Goal: Task Accomplishment & Management: Manage account settings

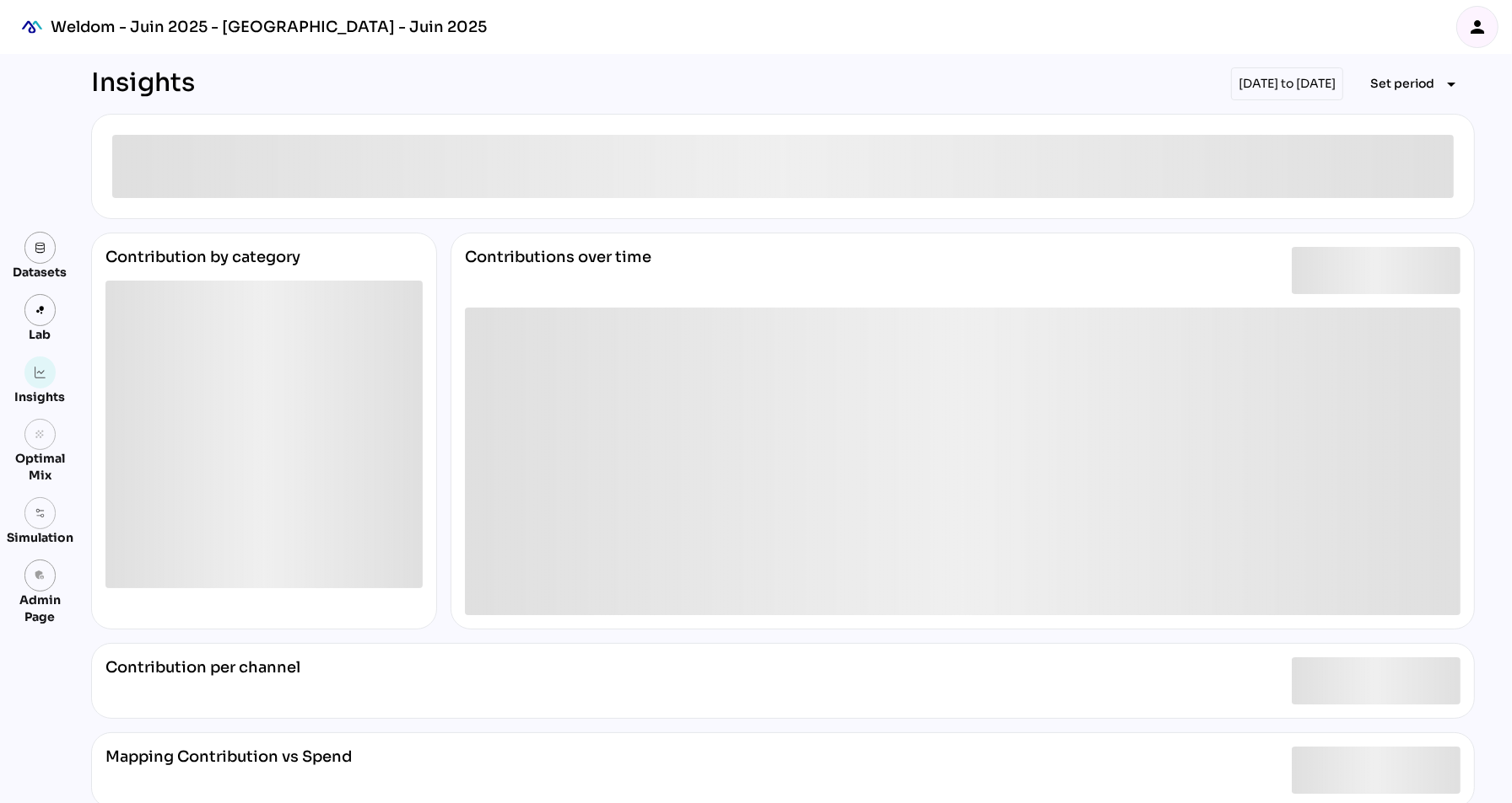
click at [1476, 37] on div "person" at bounding box center [1477, 27] width 40 height 40
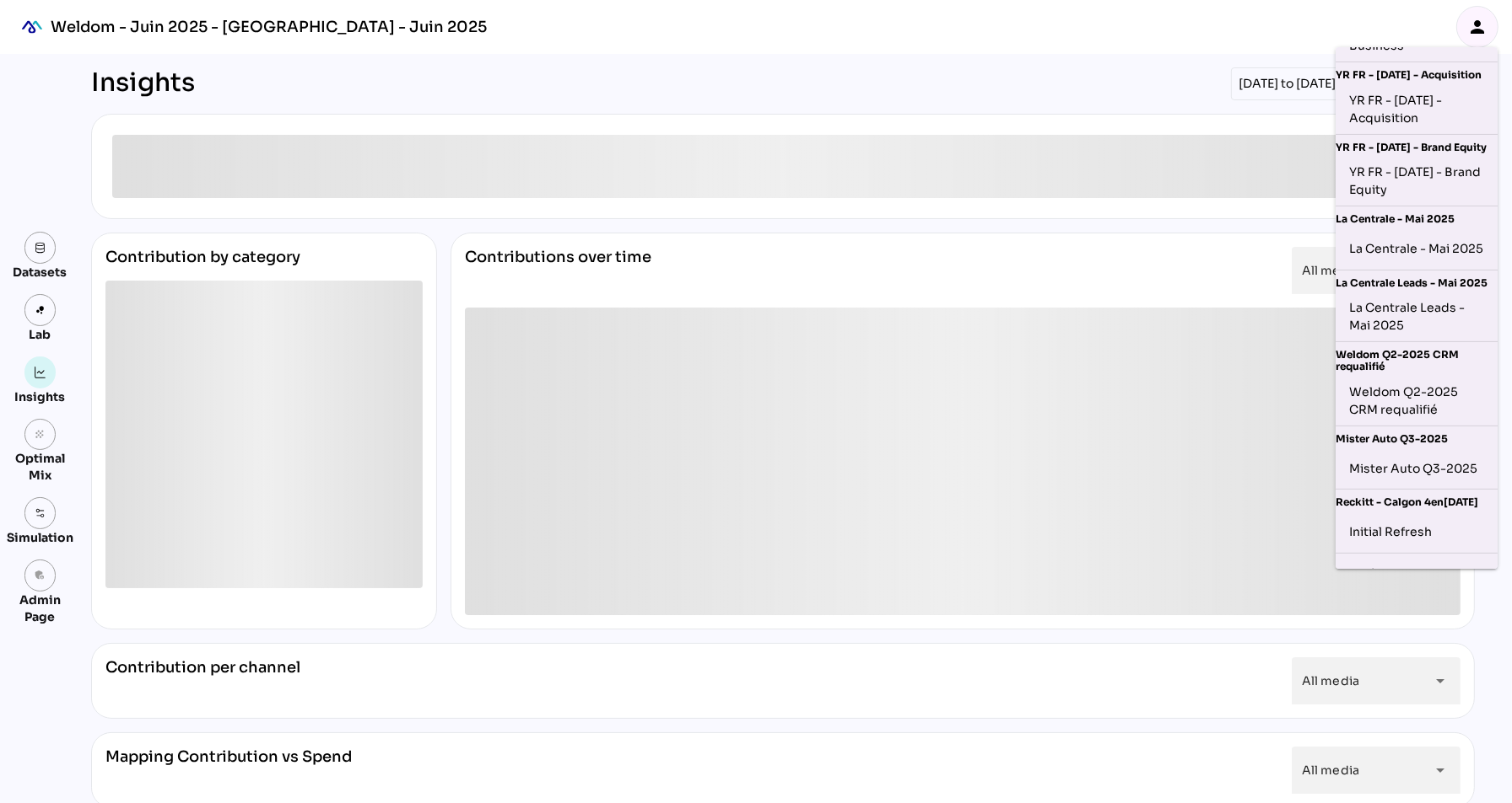
scroll to position [382, 0]
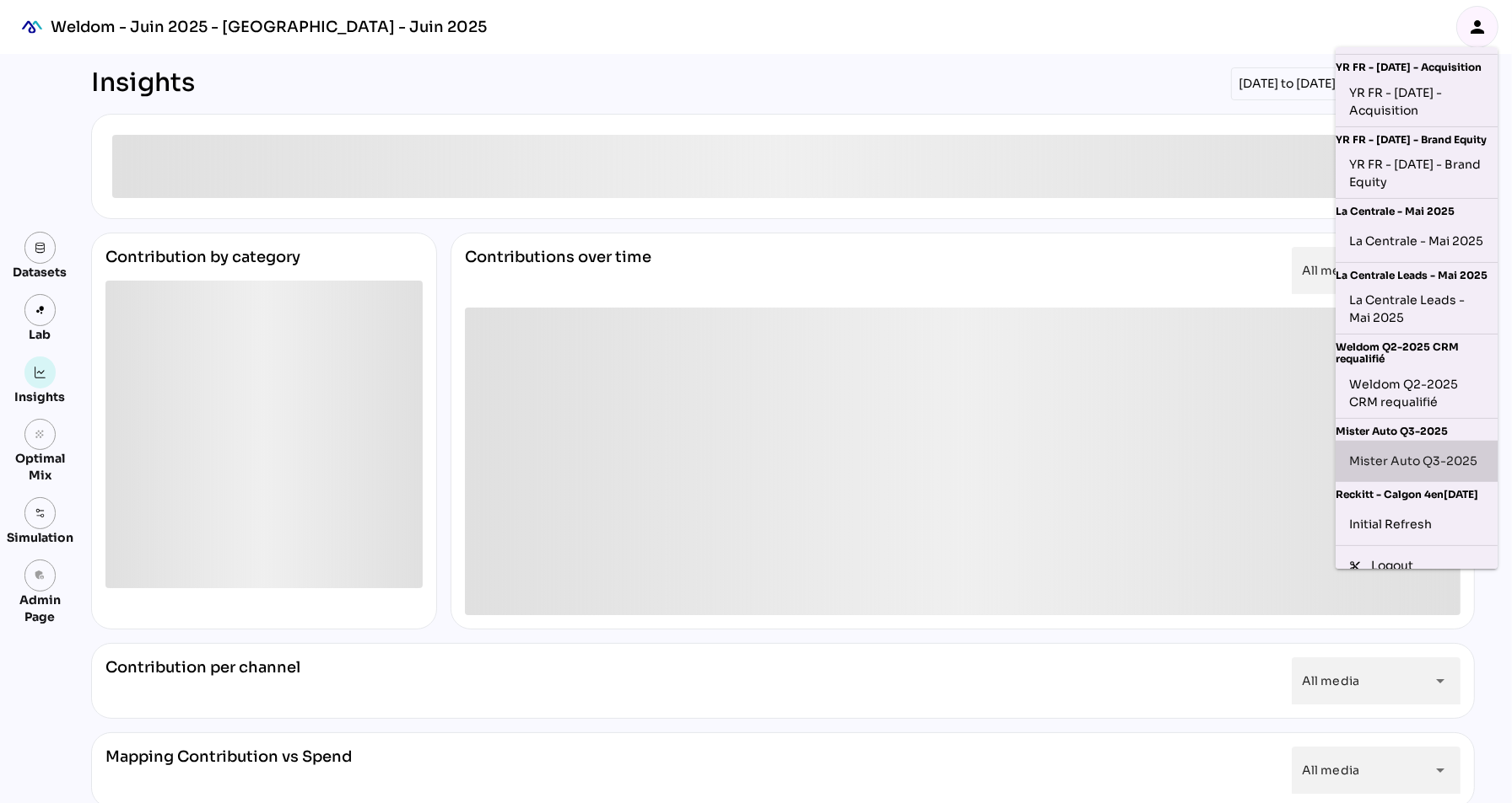
click at [1407, 471] on div "Mister Auto Q3-2025" at bounding box center [1416, 461] width 135 height 27
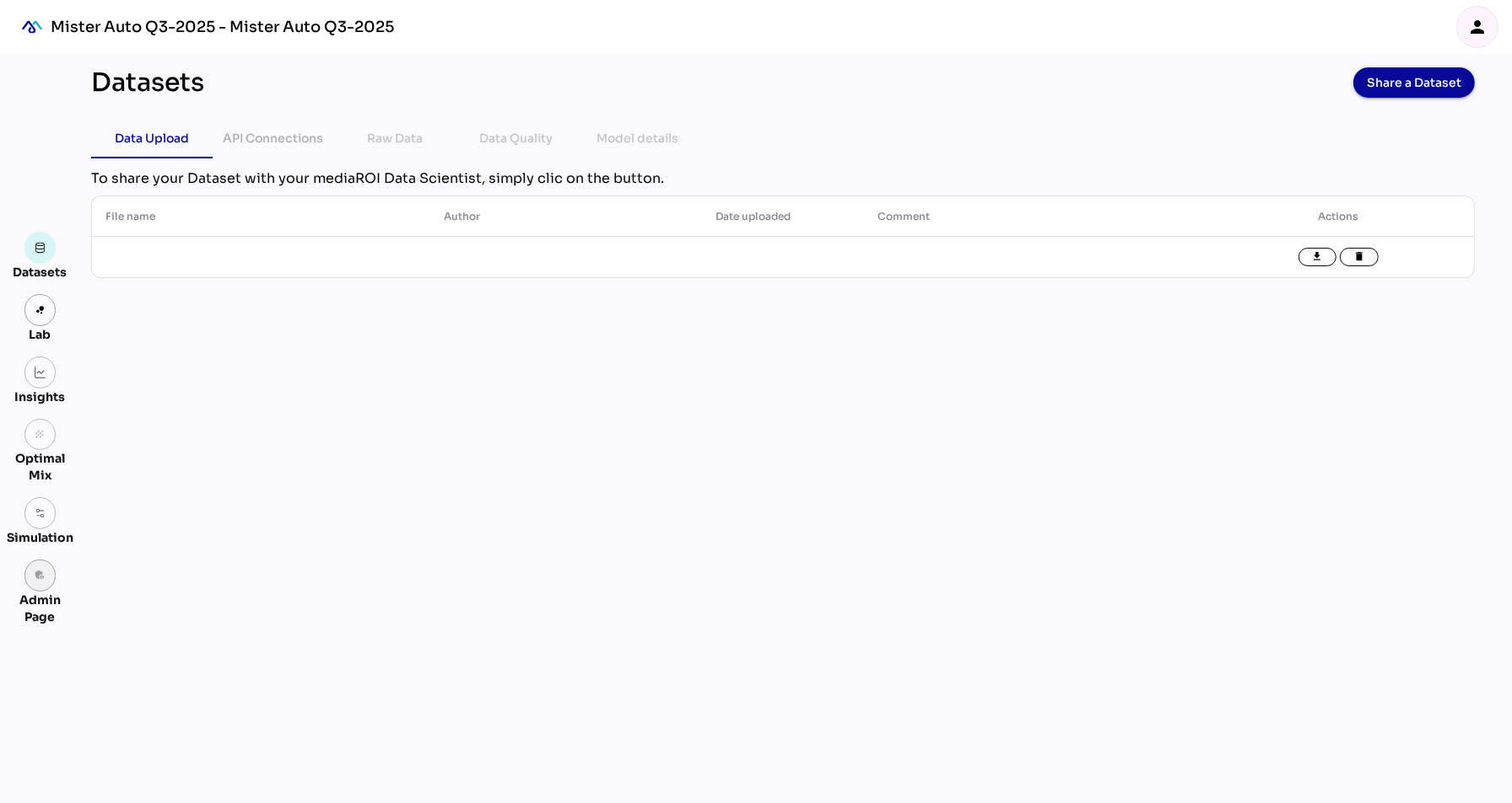
click at [41, 579] on icon "admin_panel_settings" at bounding box center [40, 575] width 11 height 11
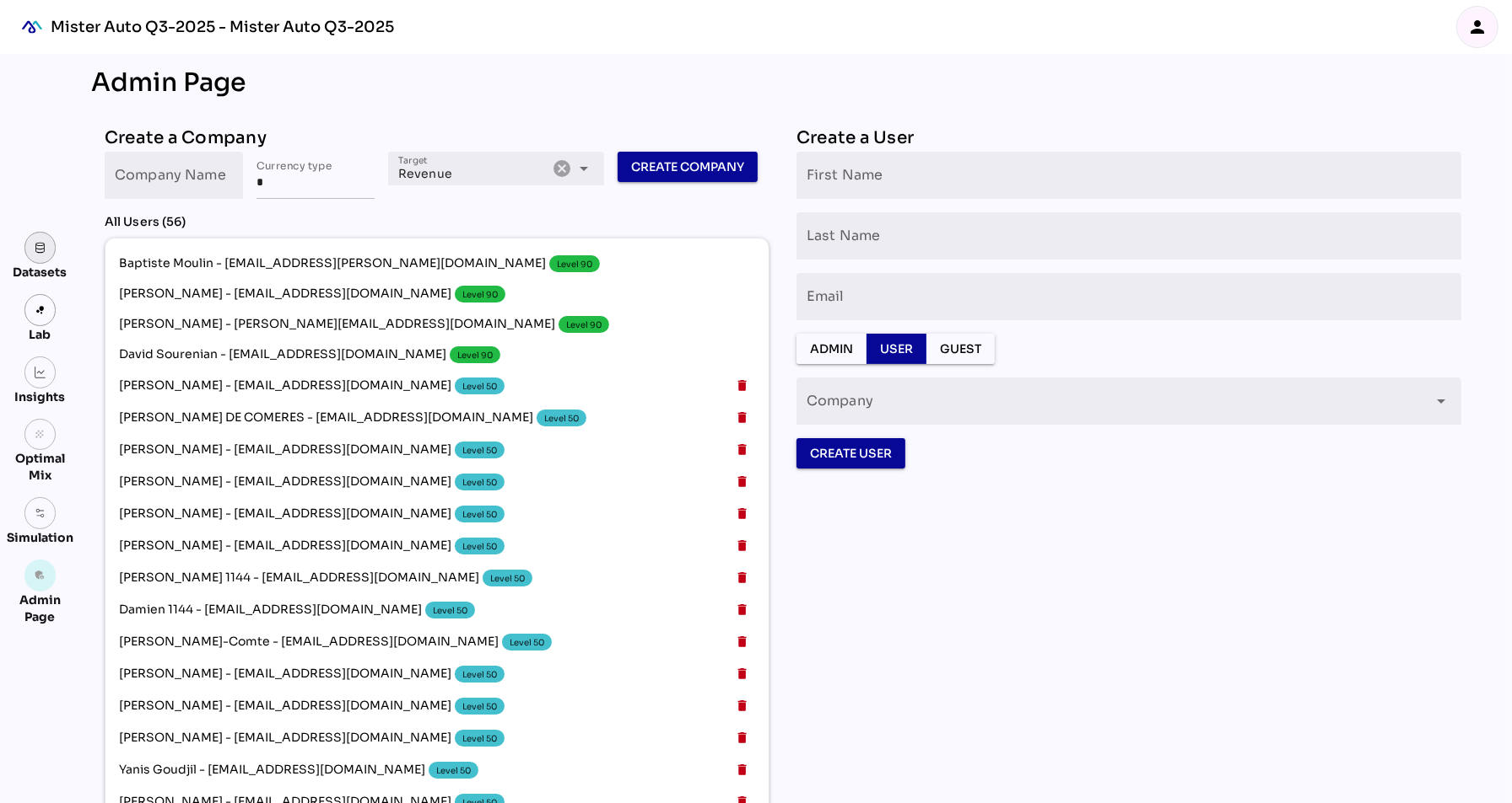
click at [42, 247] on img at bounding box center [40, 248] width 11 height 11
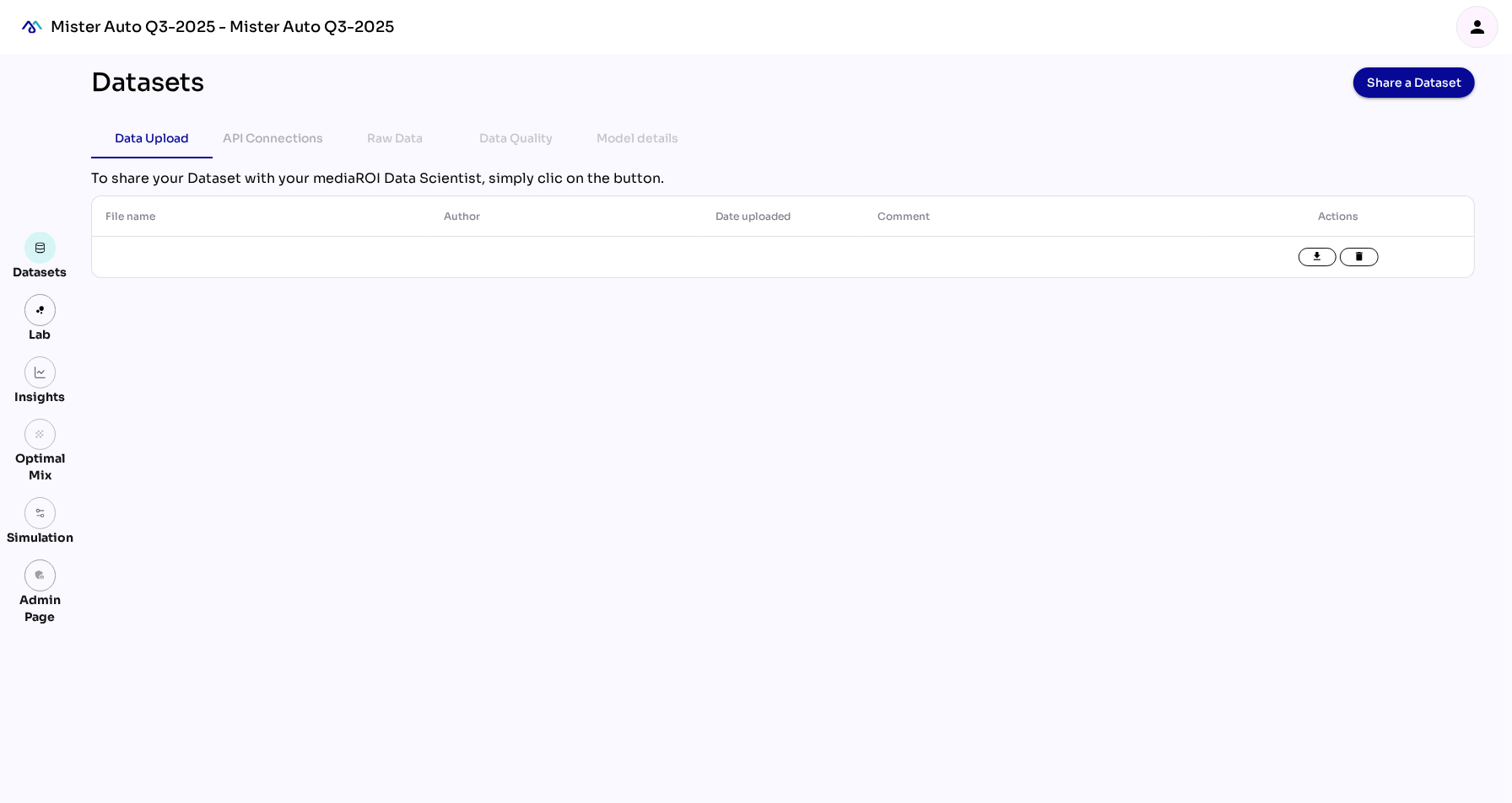
click at [669, 467] on div "Datasets Share a Dataset Data Upload API Connections Raw Data Data Quality Mode…" at bounding box center [782, 428] width 1410 height 749
click at [296, 131] on div "API Connections" at bounding box center [273, 138] width 101 height 20
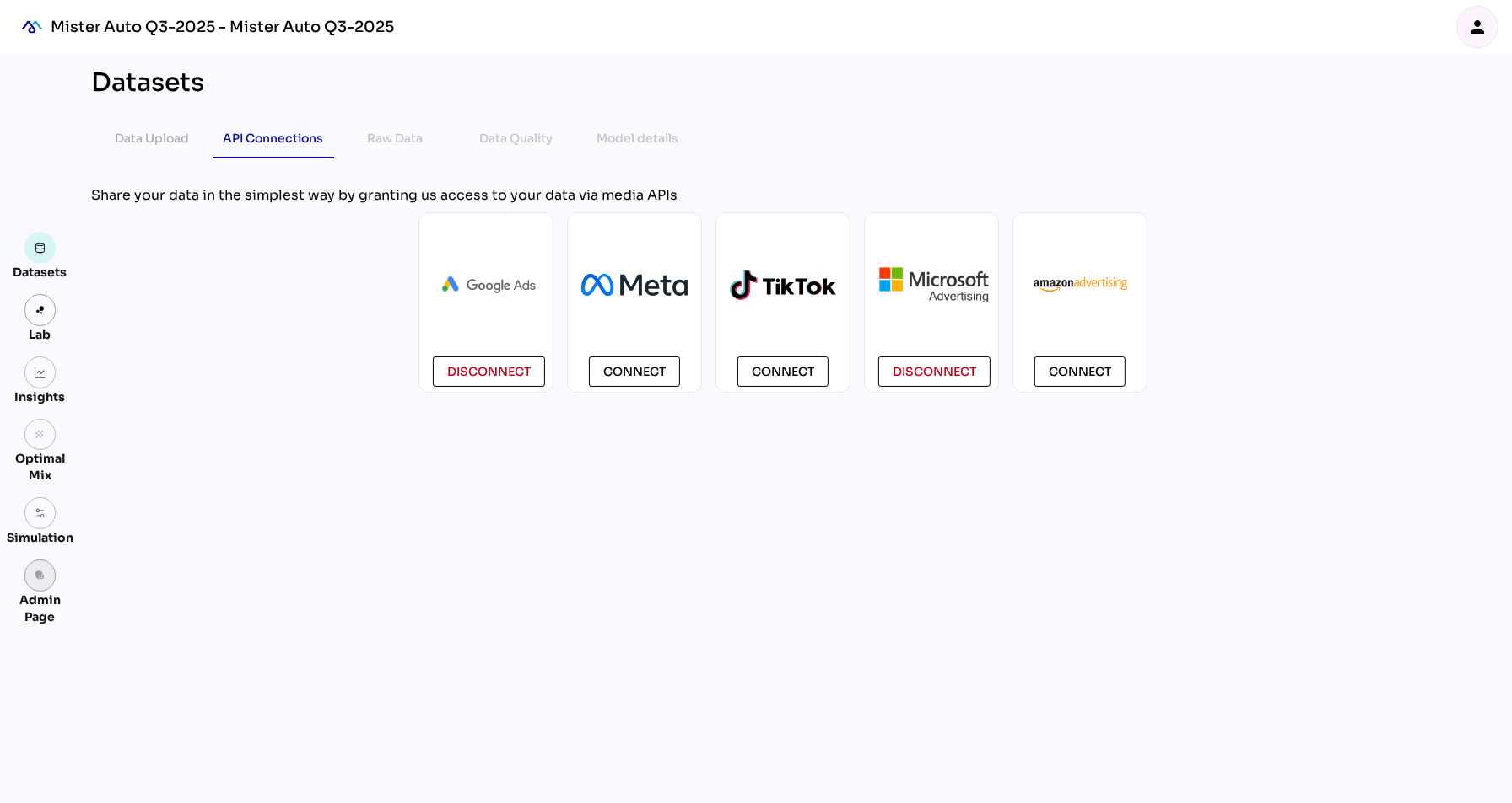
click at [49, 577] on link "admin_panel_settings" at bounding box center [40, 575] width 32 height 32
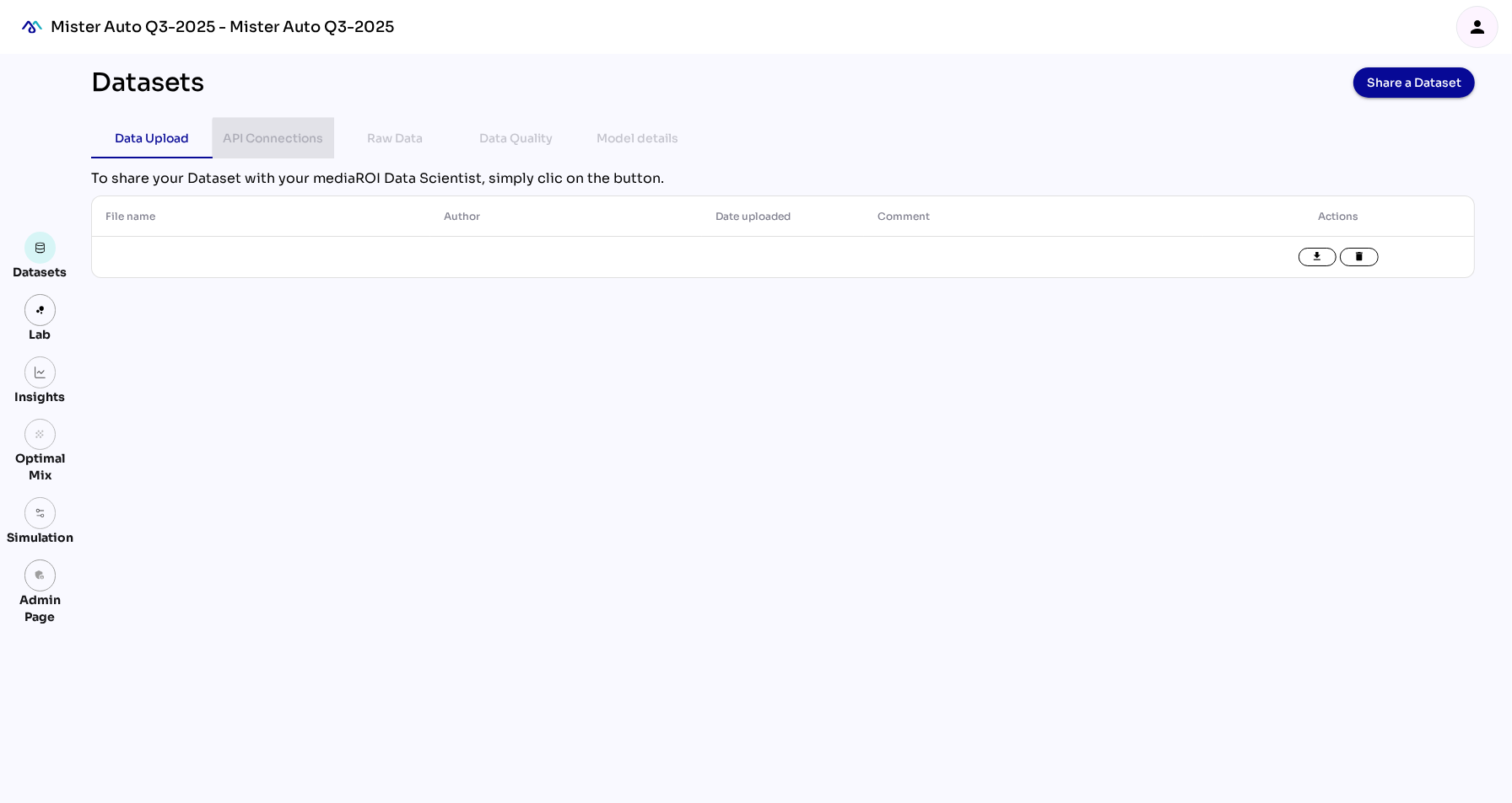
click at [242, 136] on div "API Connections" at bounding box center [273, 138] width 101 height 20
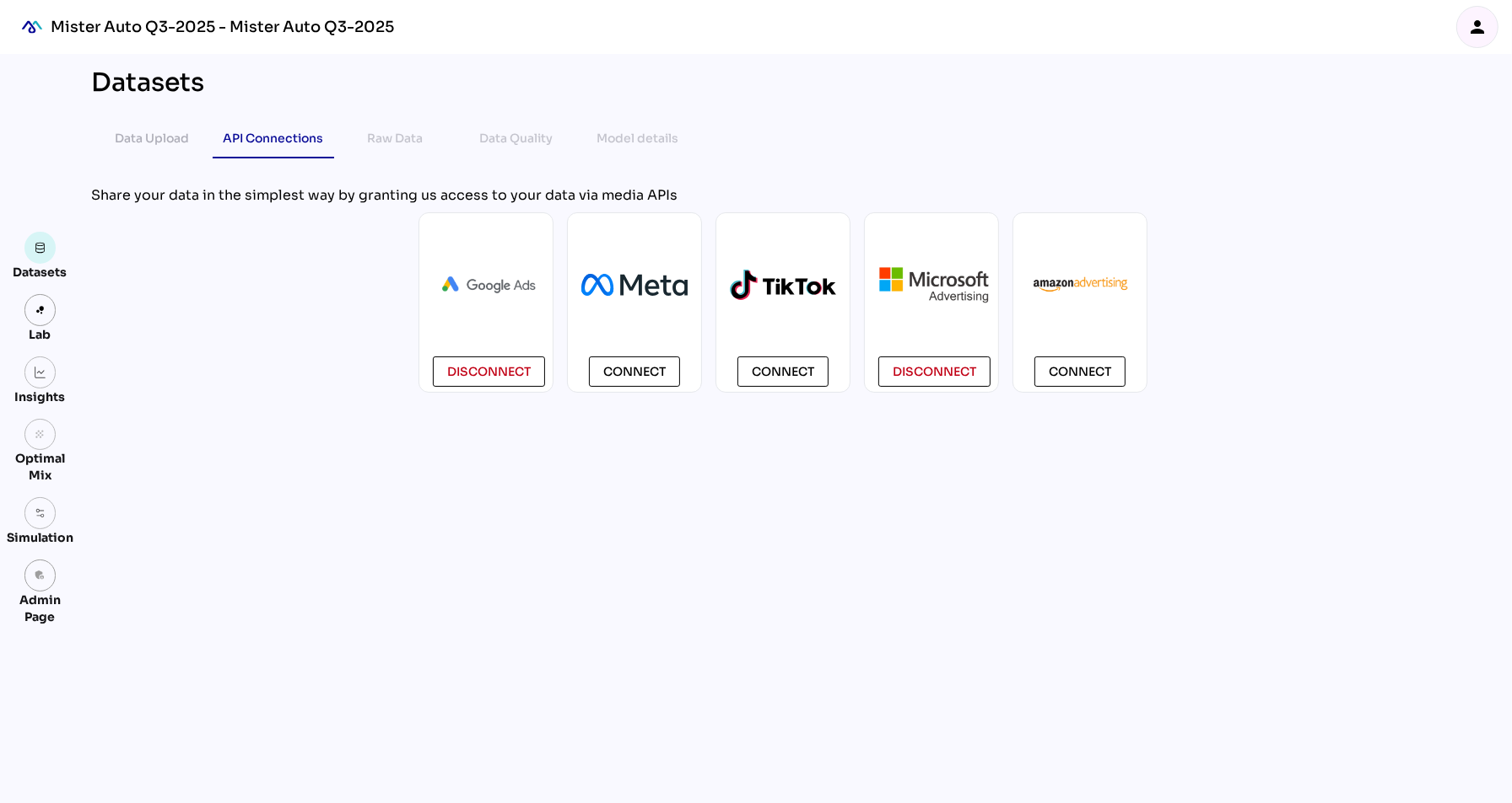
click at [156, 452] on div "Datasets Data Upload API Connections Raw Data Data Quality Model details chevro…" at bounding box center [782, 428] width 1410 height 749
